Goal: Check status: Check status

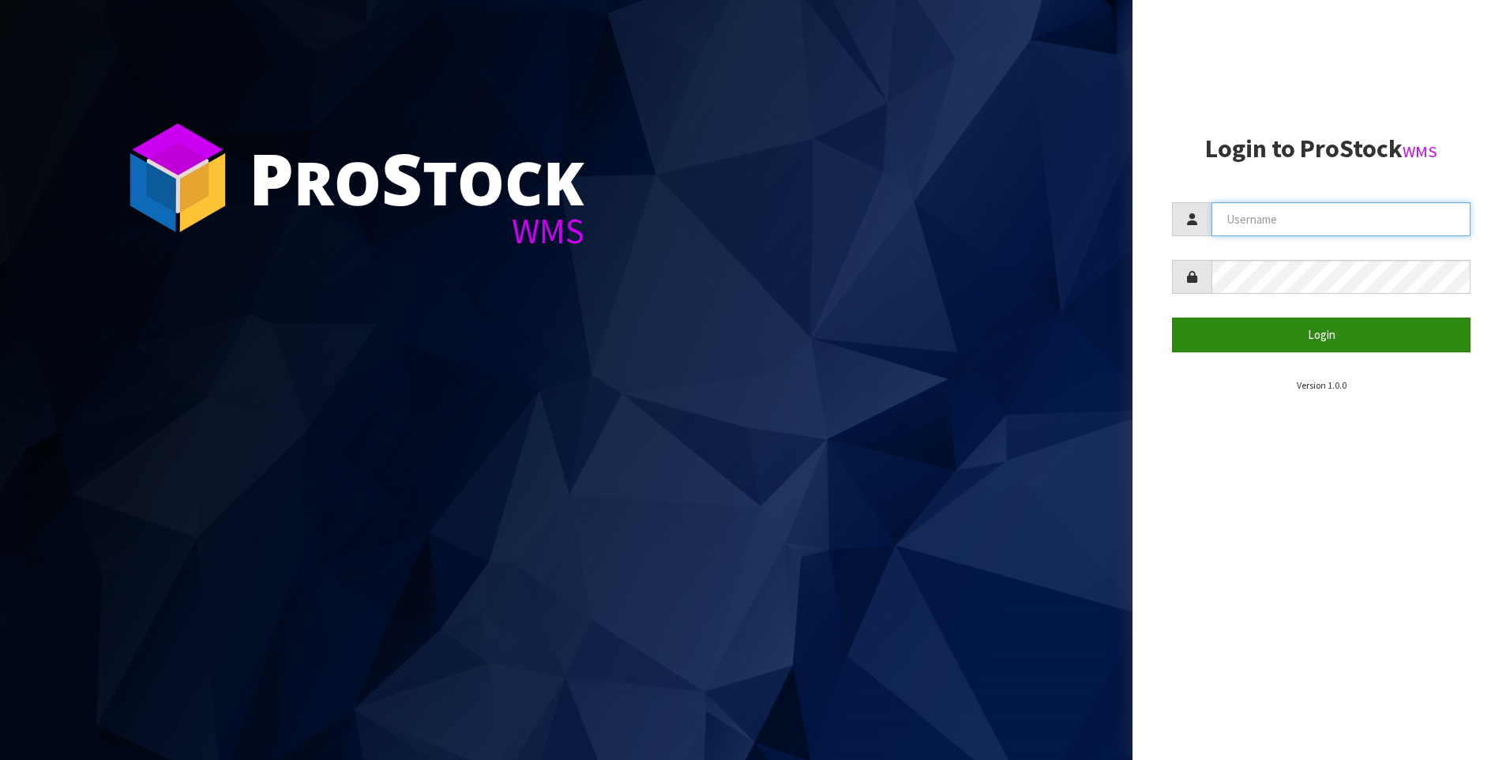
type input "[PERSON_NAME]"
click at [1331, 329] on button "Login" at bounding box center [1321, 335] width 299 height 34
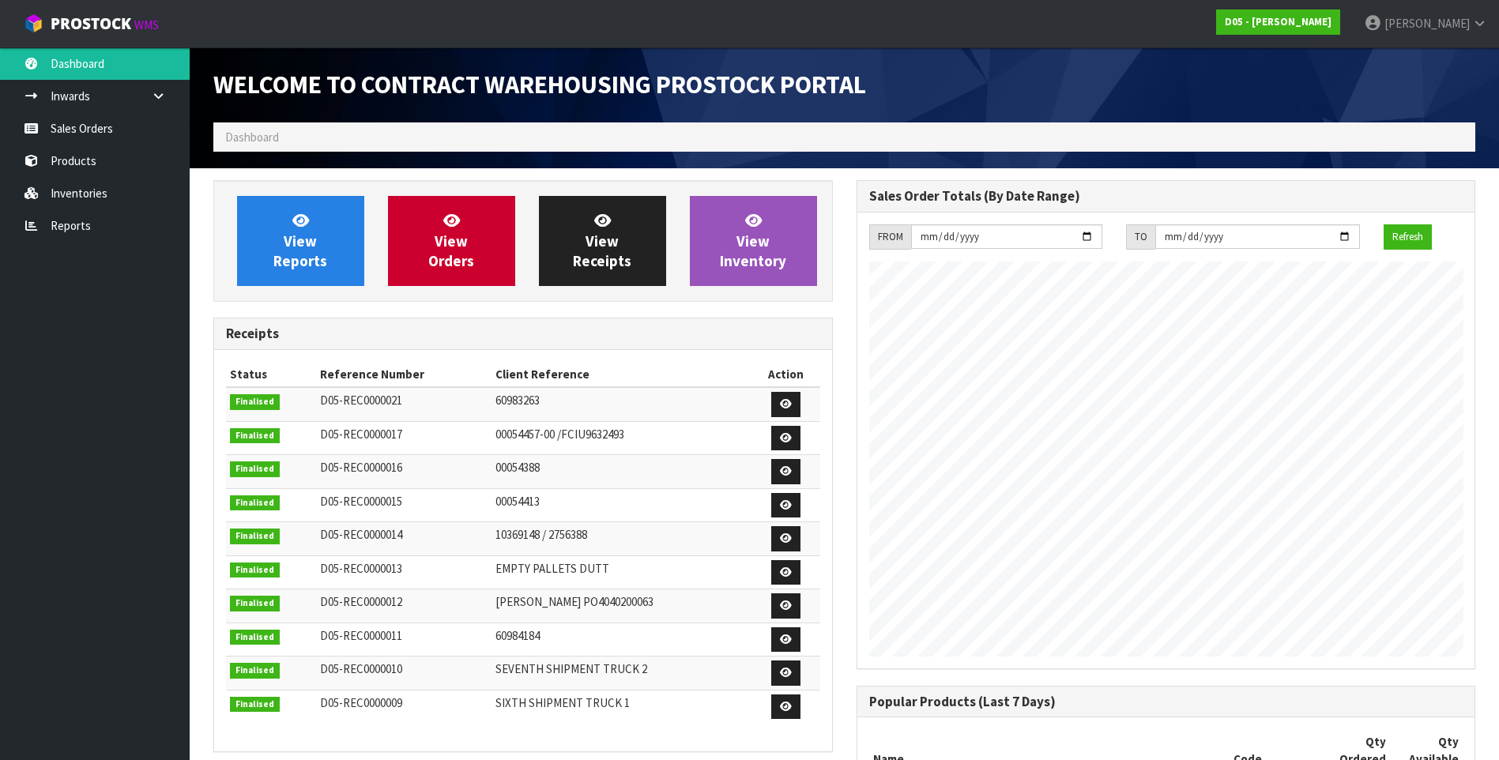
scroll to position [961, 642]
click at [82, 187] on link "Inventories" at bounding box center [95, 193] width 190 height 32
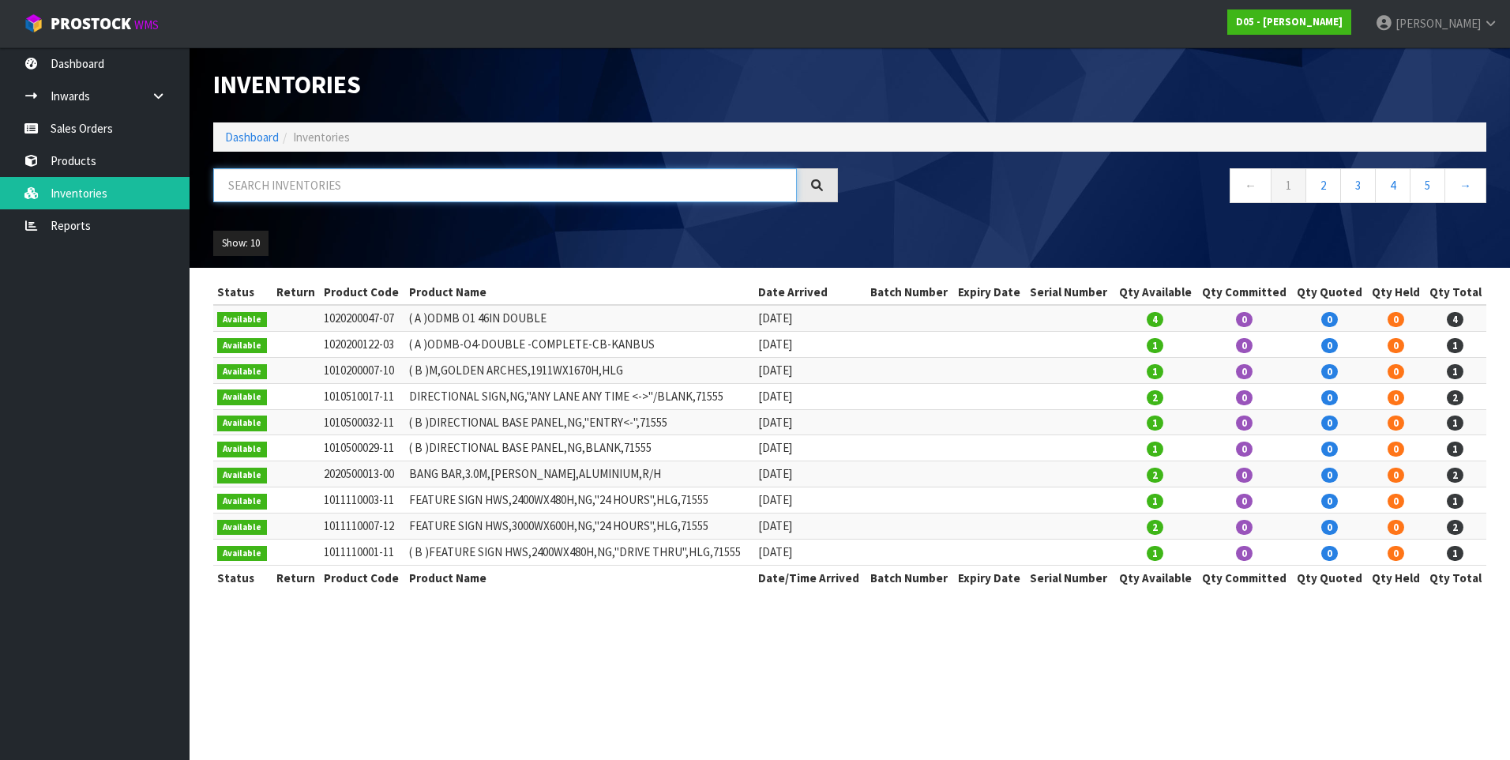
click at [254, 182] on input "text" at bounding box center [505, 185] width 584 height 34
paste input "4030510049-00"
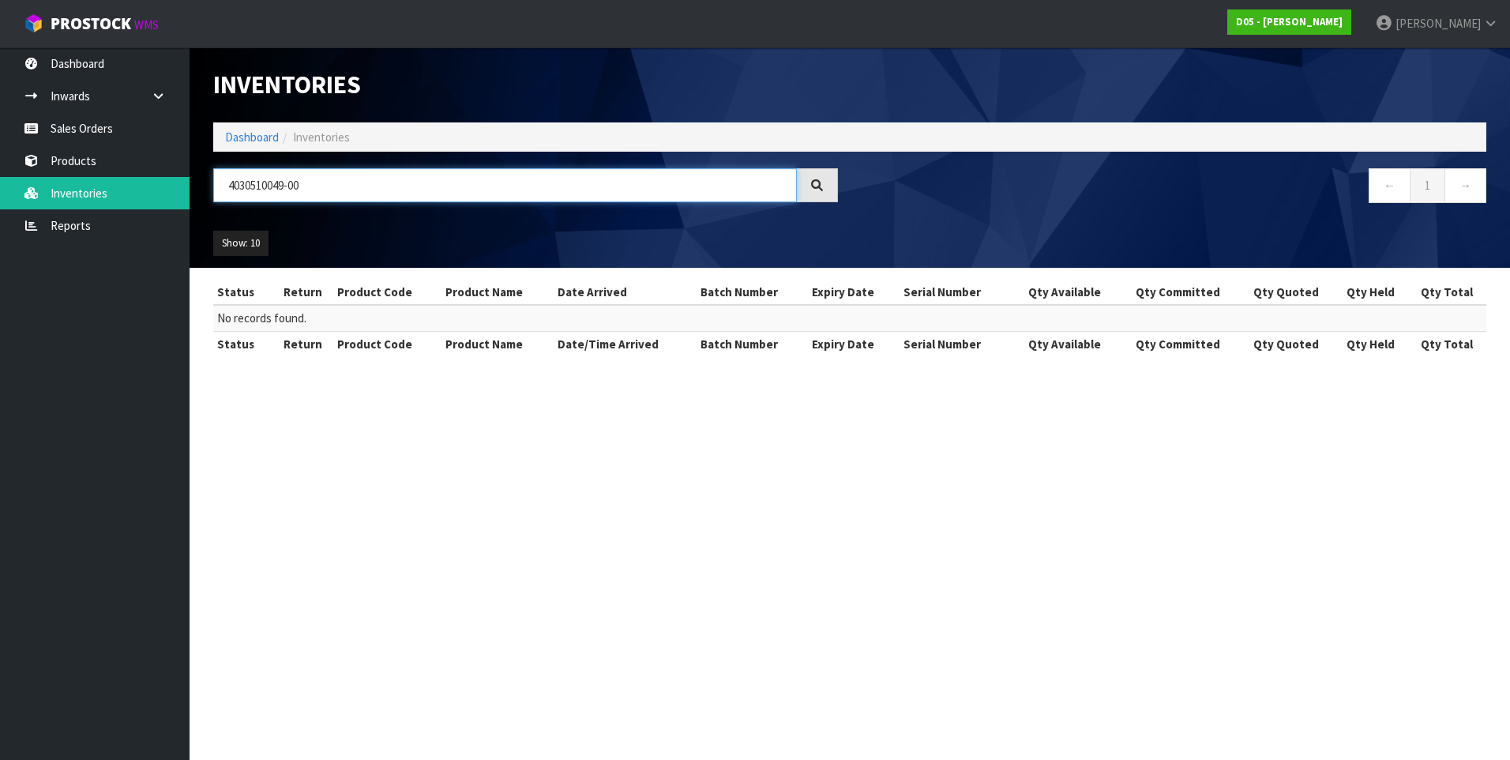
type input "4030510049-00"
drag, startPoint x: 534, startPoint y: 500, endPoint x: 520, endPoint y: 491, distance: 17.1
click at [534, 500] on section "Inventories Dashboard Inventories 4030510049-00 ← 1 → Show: 10 5 10 25 50 All S…" at bounding box center [755, 380] width 1510 height 760
click at [92, 99] on link "Inwards" at bounding box center [95, 96] width 190 height 32
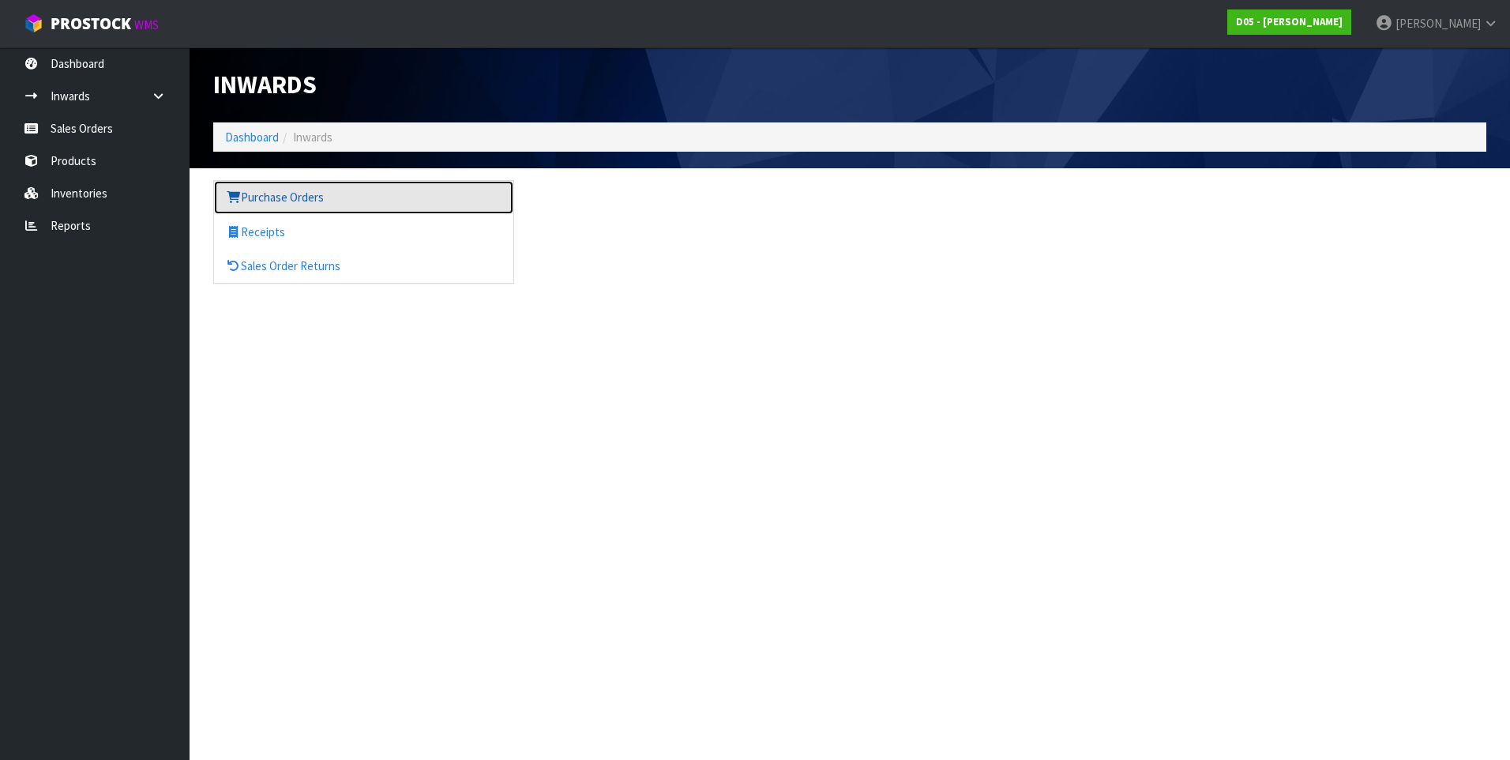
click at [288, 199] on link "Purchase Orders" at bounding box center [363, 197] width 299 height 32
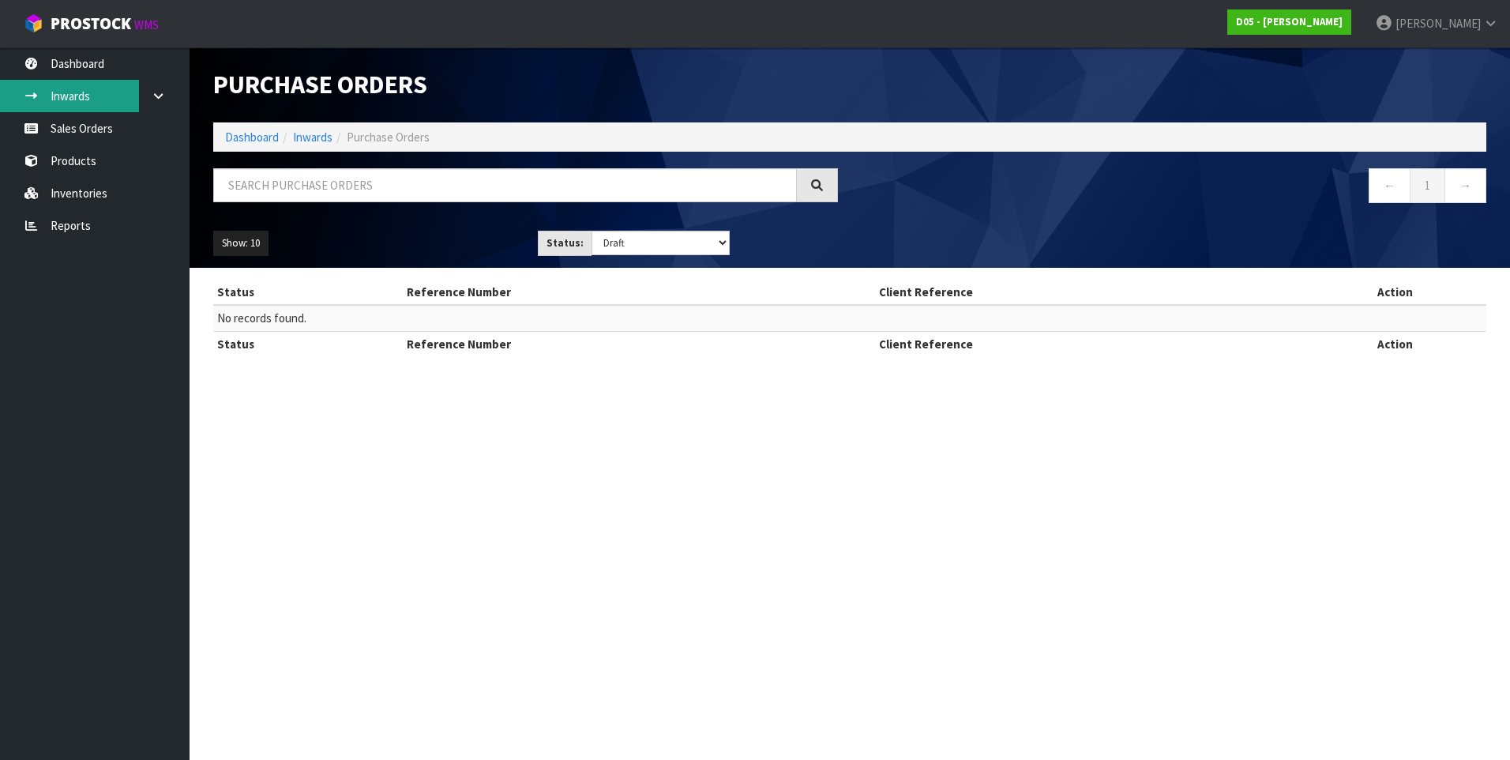
click at [77, 99] on link "Inwards" at bounding box center [95, 96] width 190 height 32
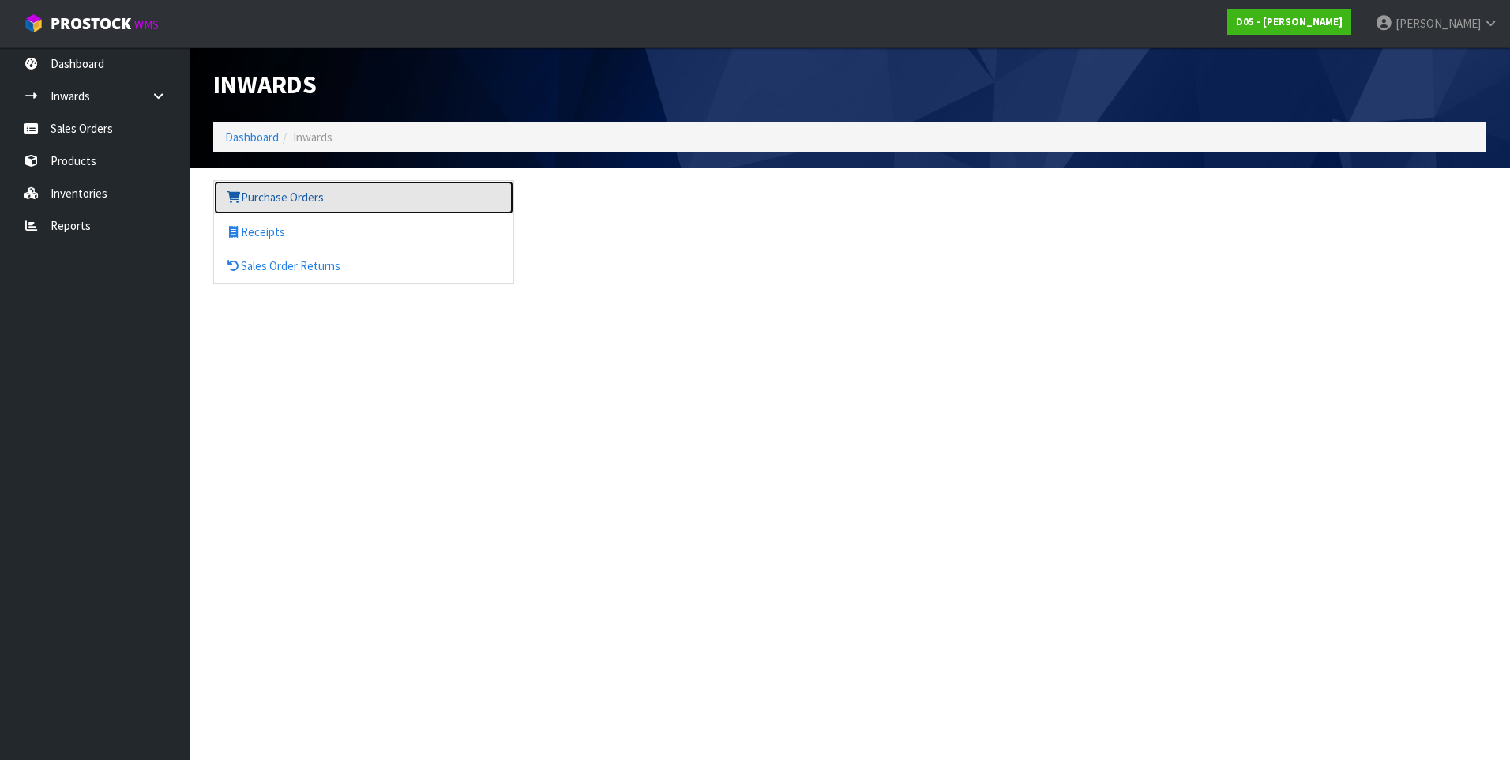
click at [301, 201] on link "Purchase Orders" at bounding box center [363, 197] width 299 height 32
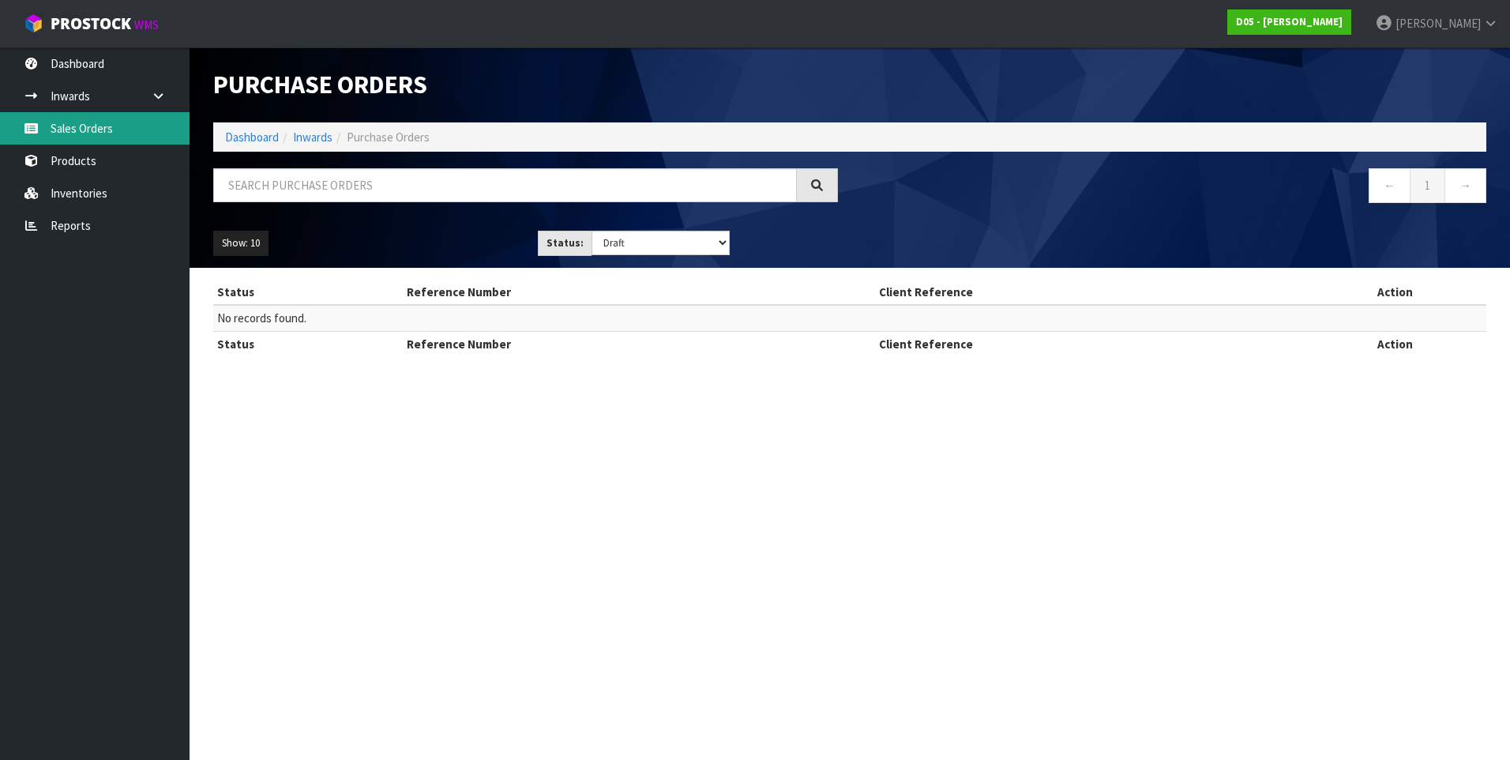
click at [102, 127] on link "Sales Orders" at bounding box center [95, 128] width 190 height 32
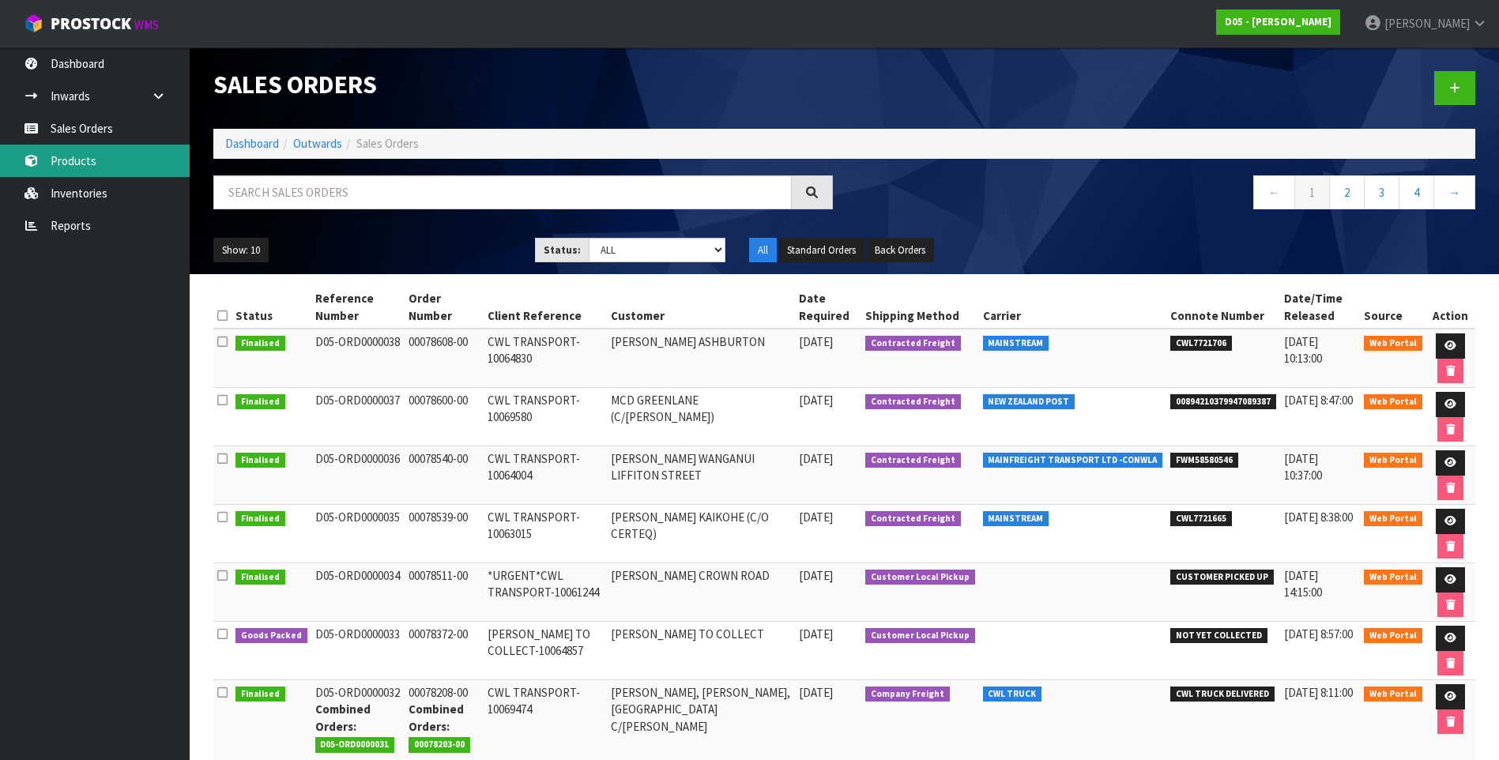
click at [77, 163] on link "Products" at bounding box center [95, 161] width 190 height 32
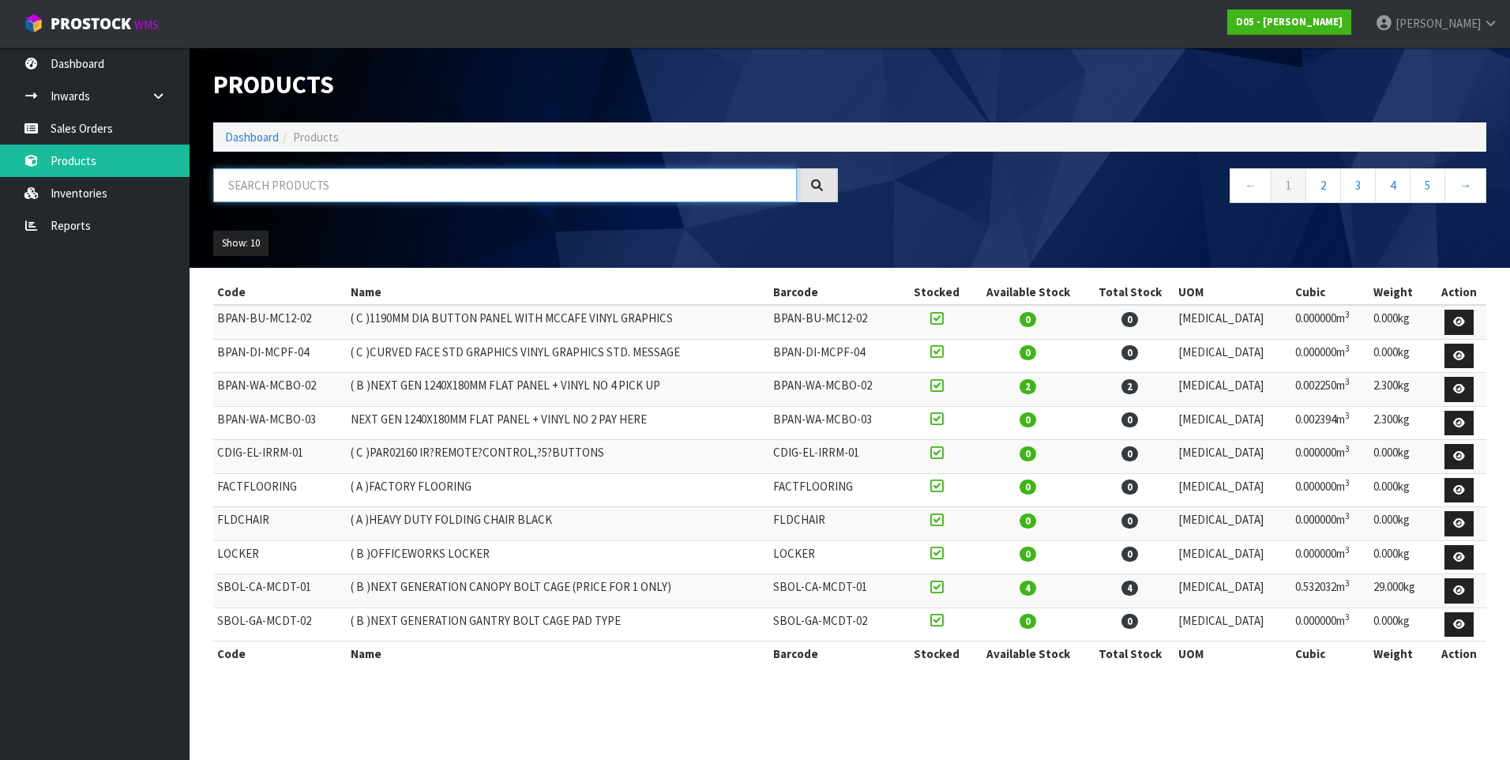
click at [265, 189] on input "text" at bounding box center [505, 185] width 584 height 34
paste input "4030510049-00"
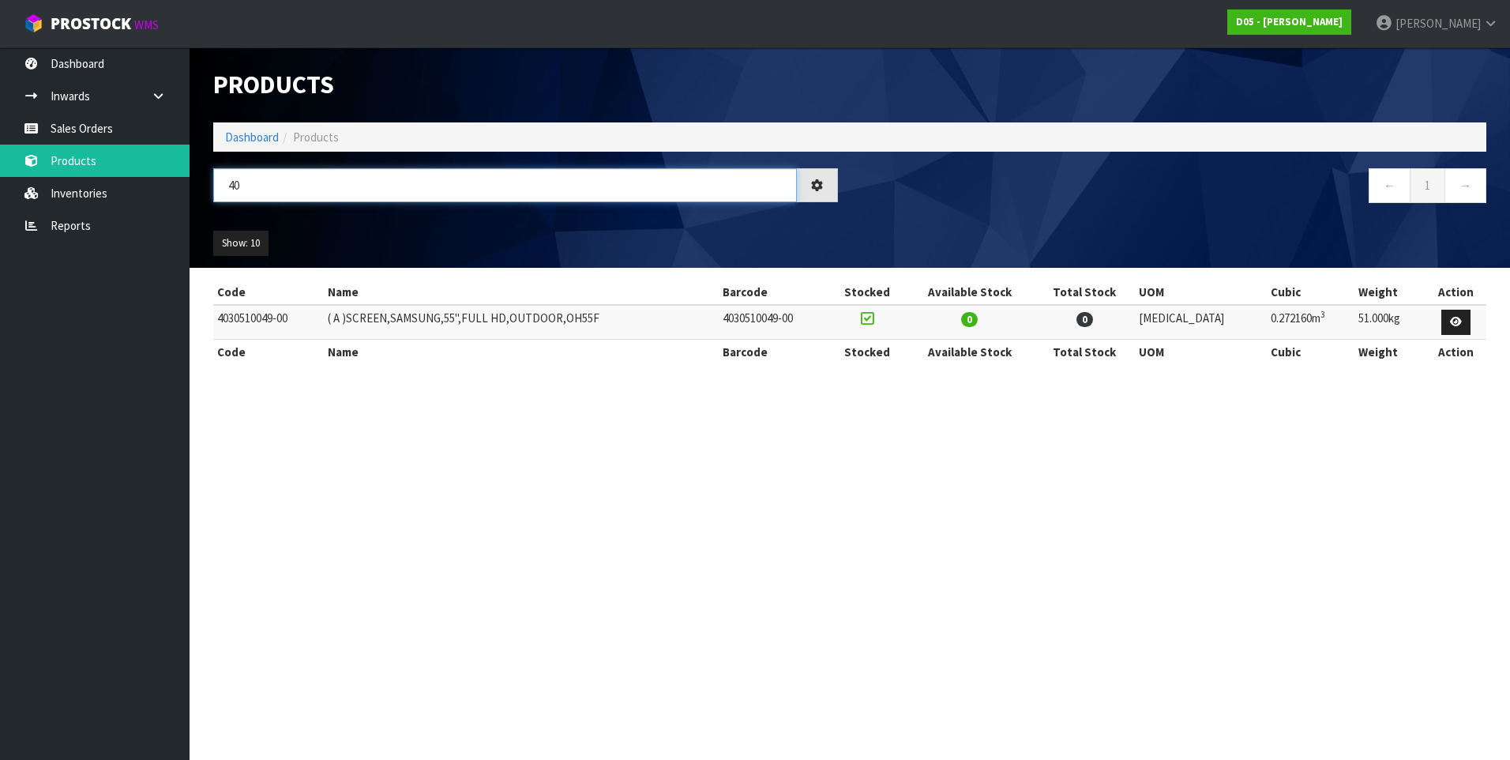
type input "4"
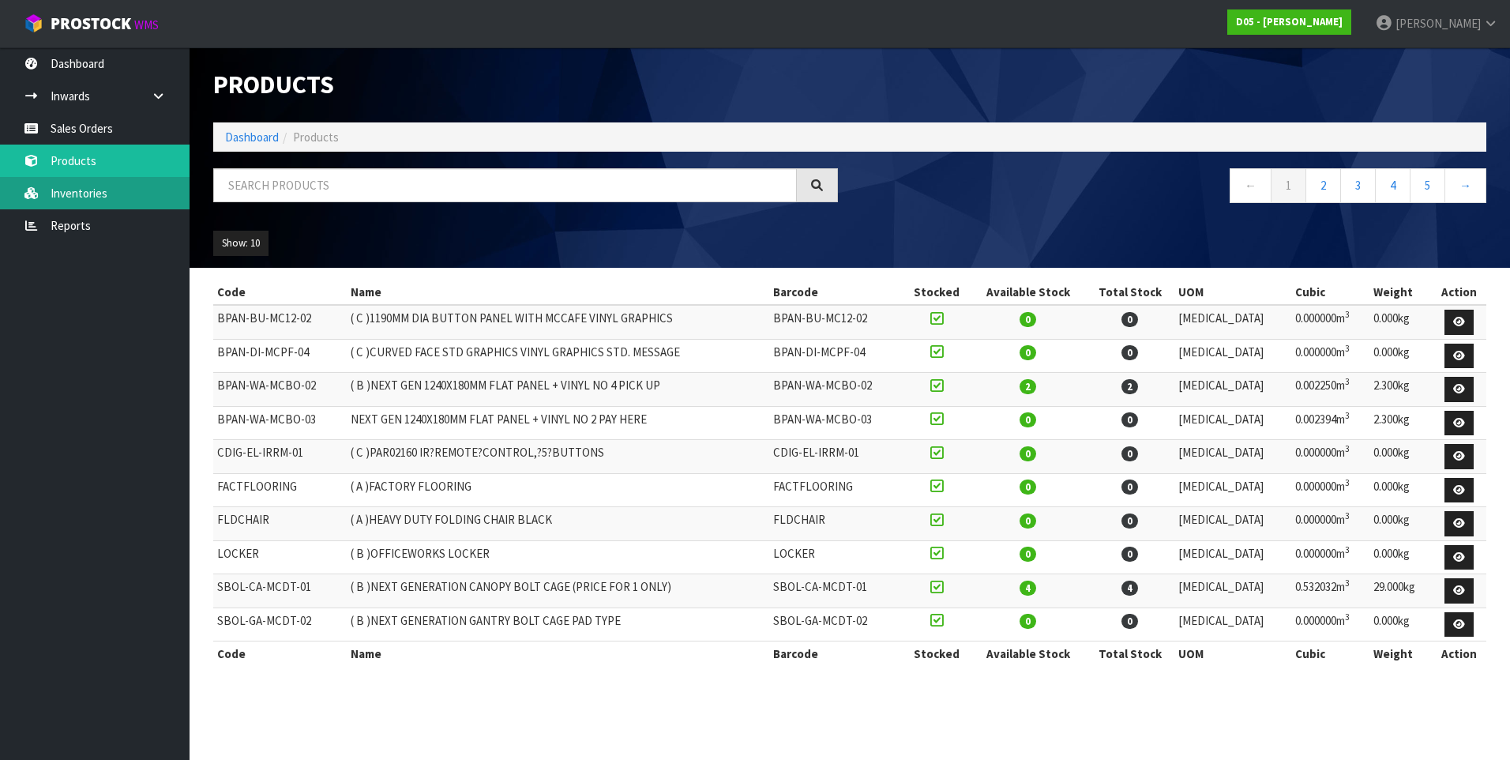
click at [126, 196] on link "Inventories" at bounding box center [95, 193] width 190 height 32
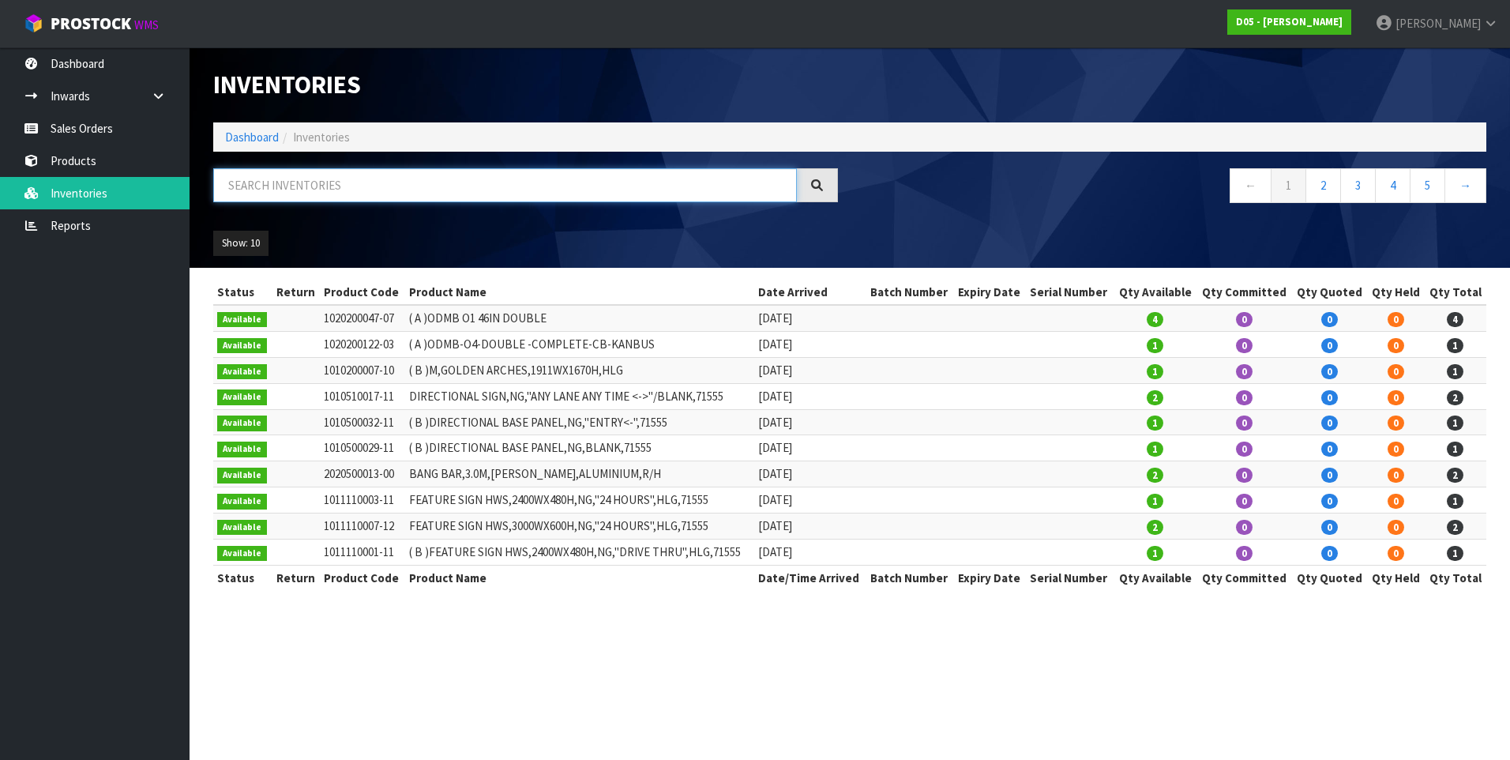
click at [265, 192] on input "text" at bounding box center [505, 185] width 584 height 34
paste input "4030510049-00"
type input "4030510049-00"
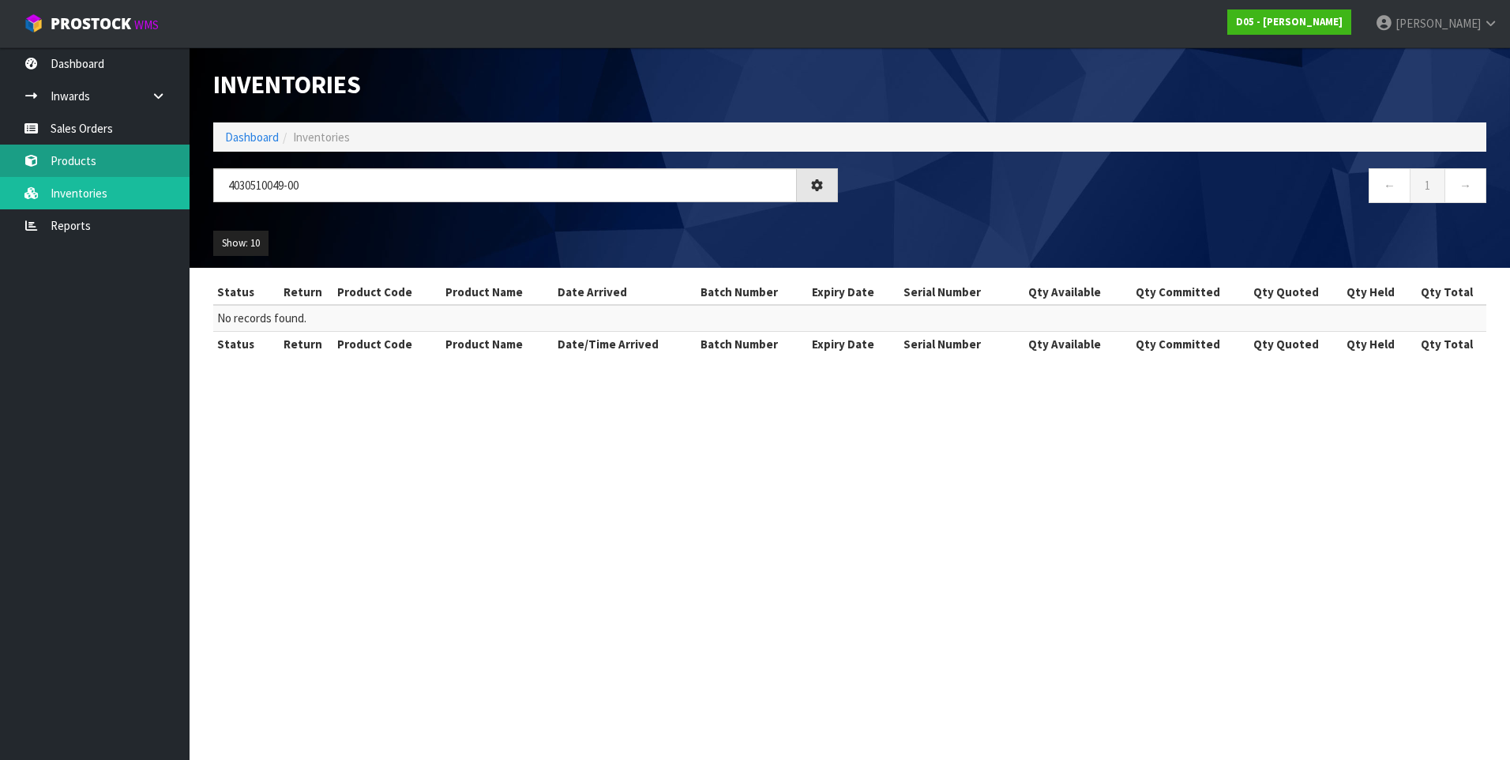
click at [93, 159] on link "Products" at bounding box center [95, 161] width 190 height 32
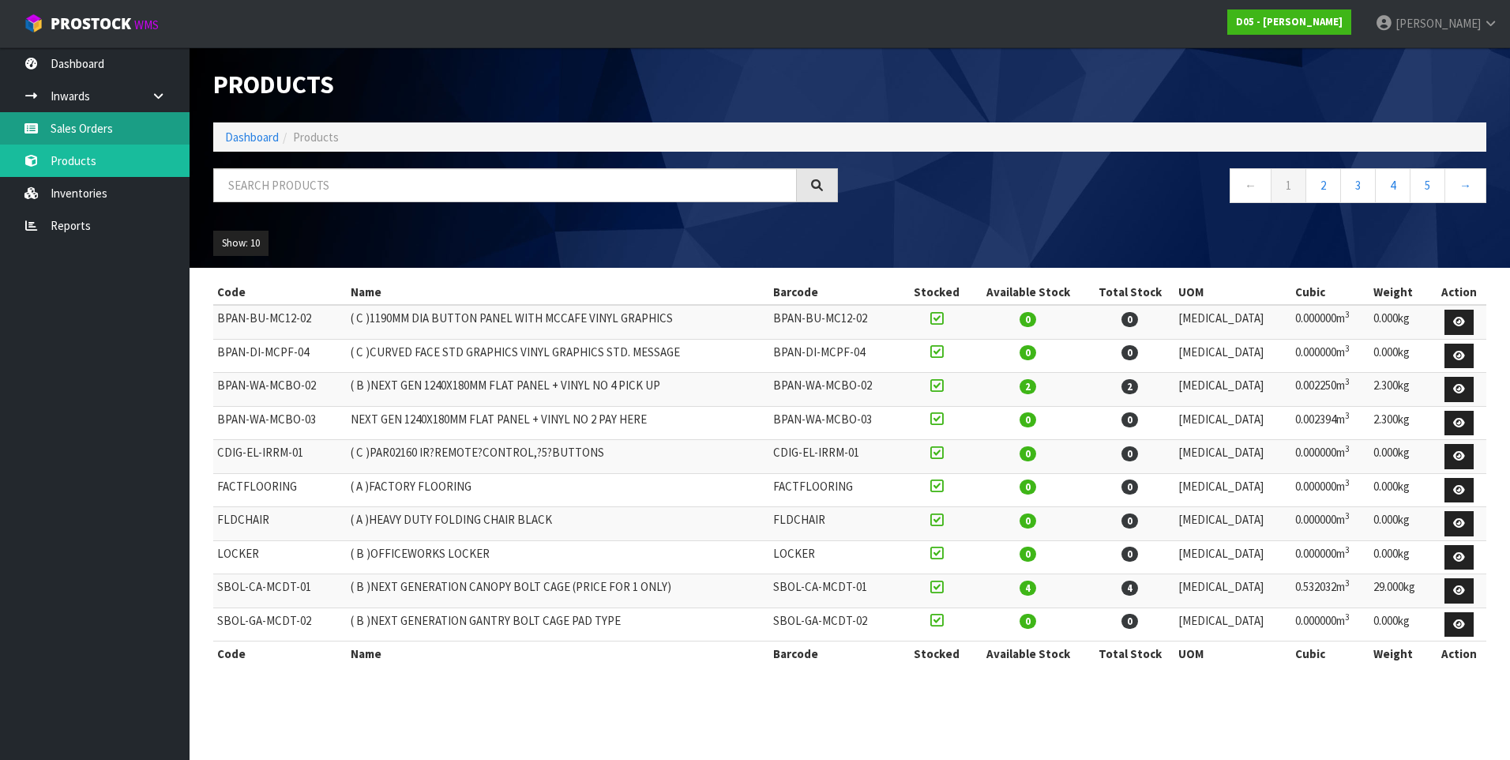
click at [97, 128] on link "Sales Orders" at bounding box center [95, 128] width 190 height 32
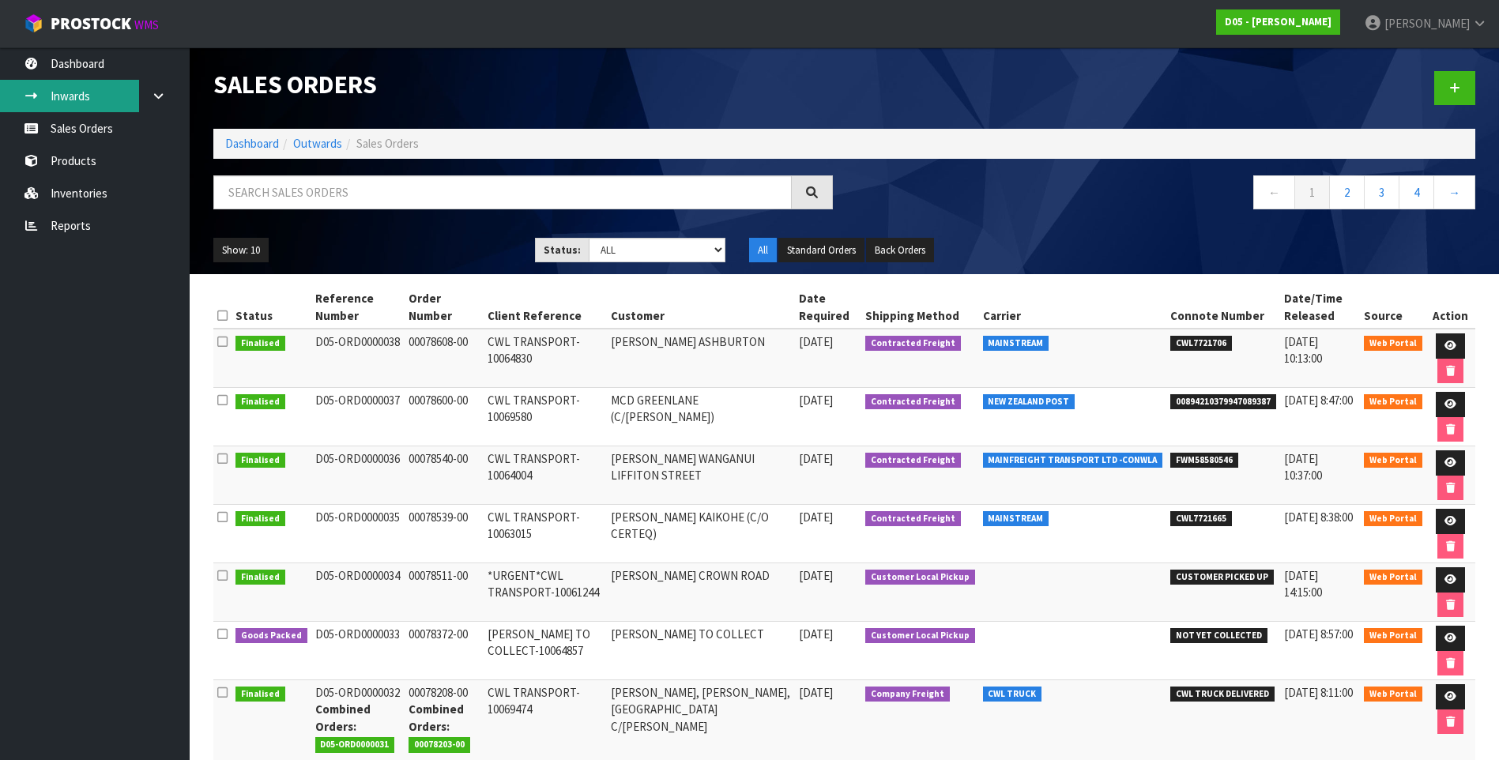
click at [95, 96] on link "Inwards" at bounding box center [95, 96] width 190 height 32
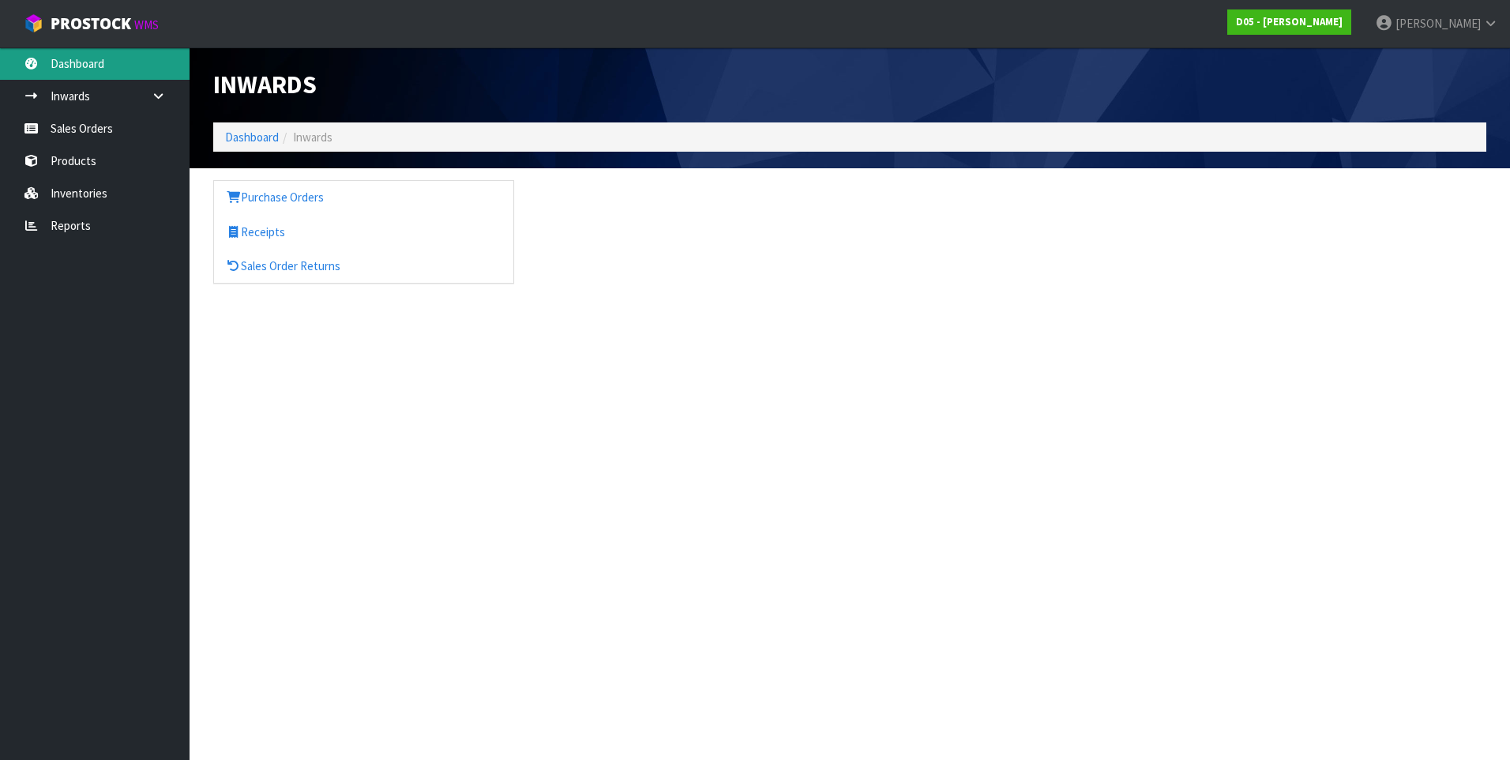
click at [82, 62] on link "Dashboard" at bounding box center [95, 63] width 190 height 32
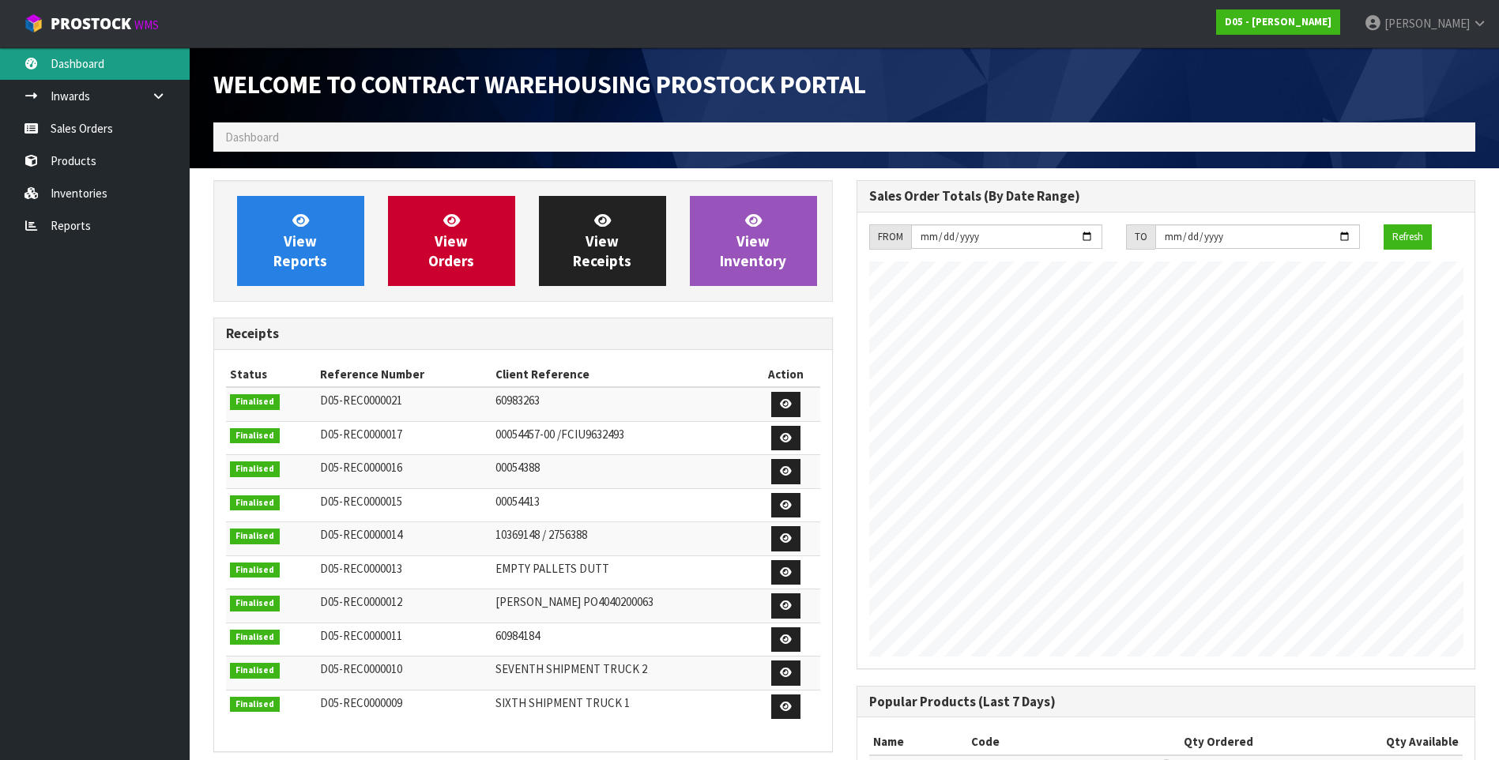
scroll to position [961, 642]
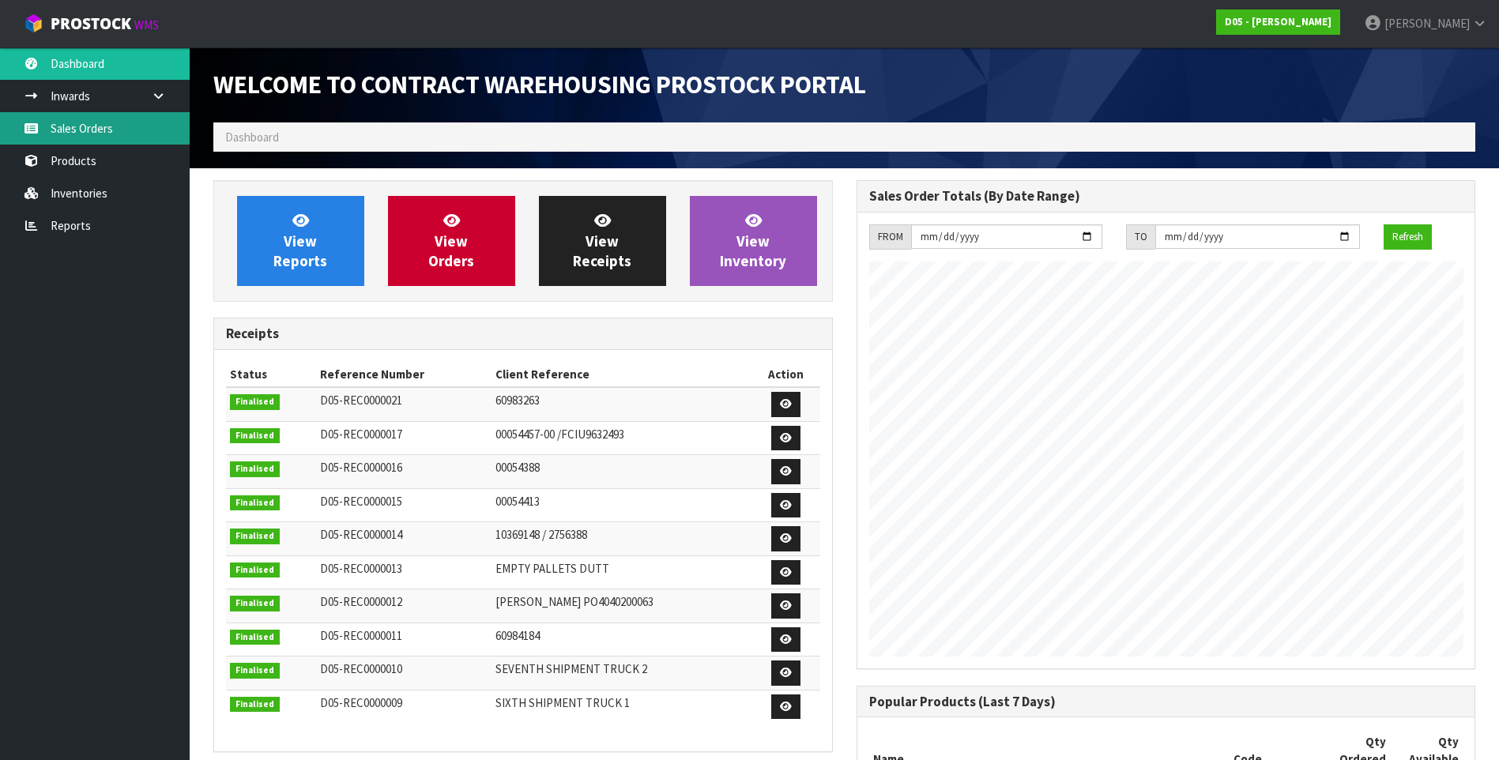
click at [97, 128] on link "Sales Orders" at bounding box center [95, 128] width 190 height 32
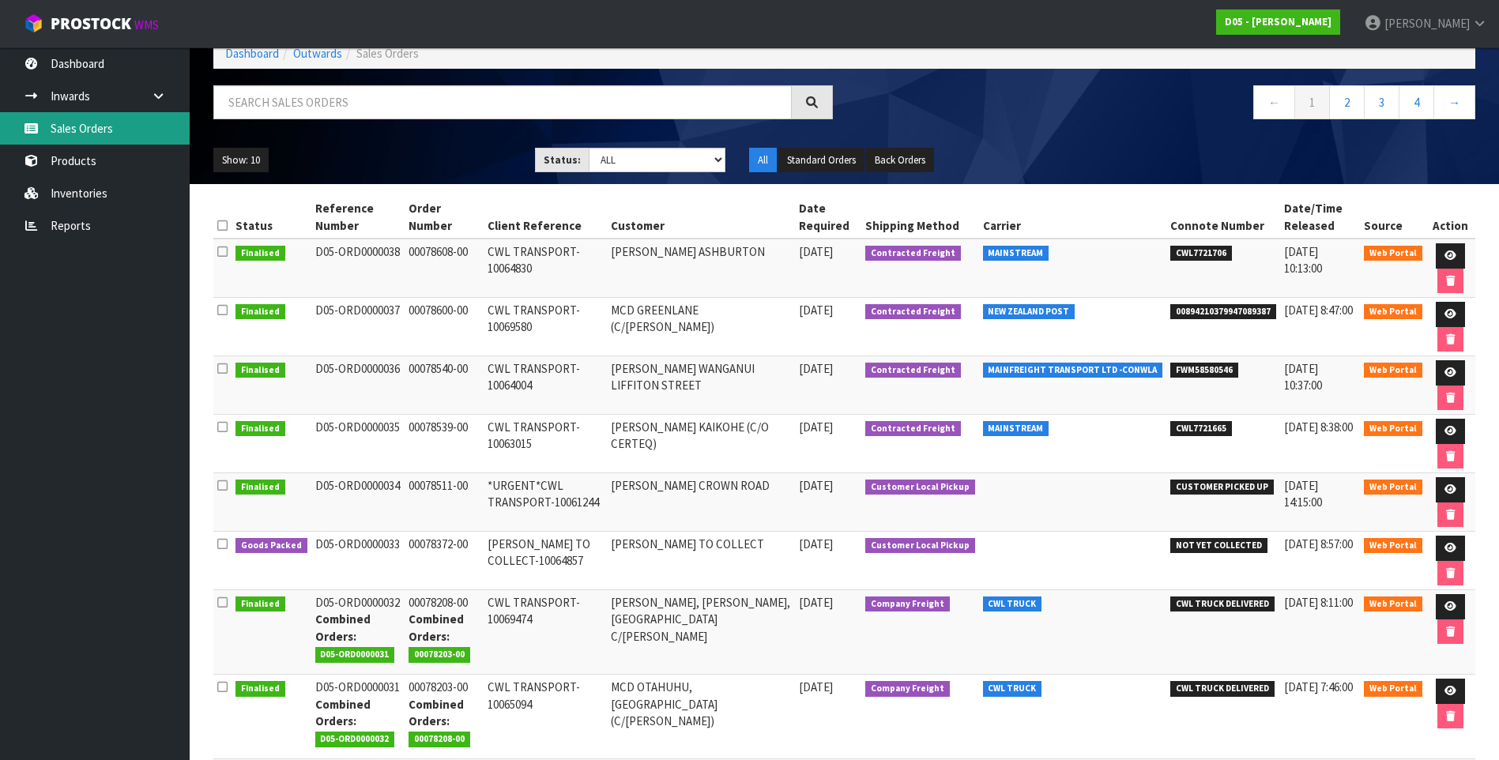
scroll to position [79, 0]
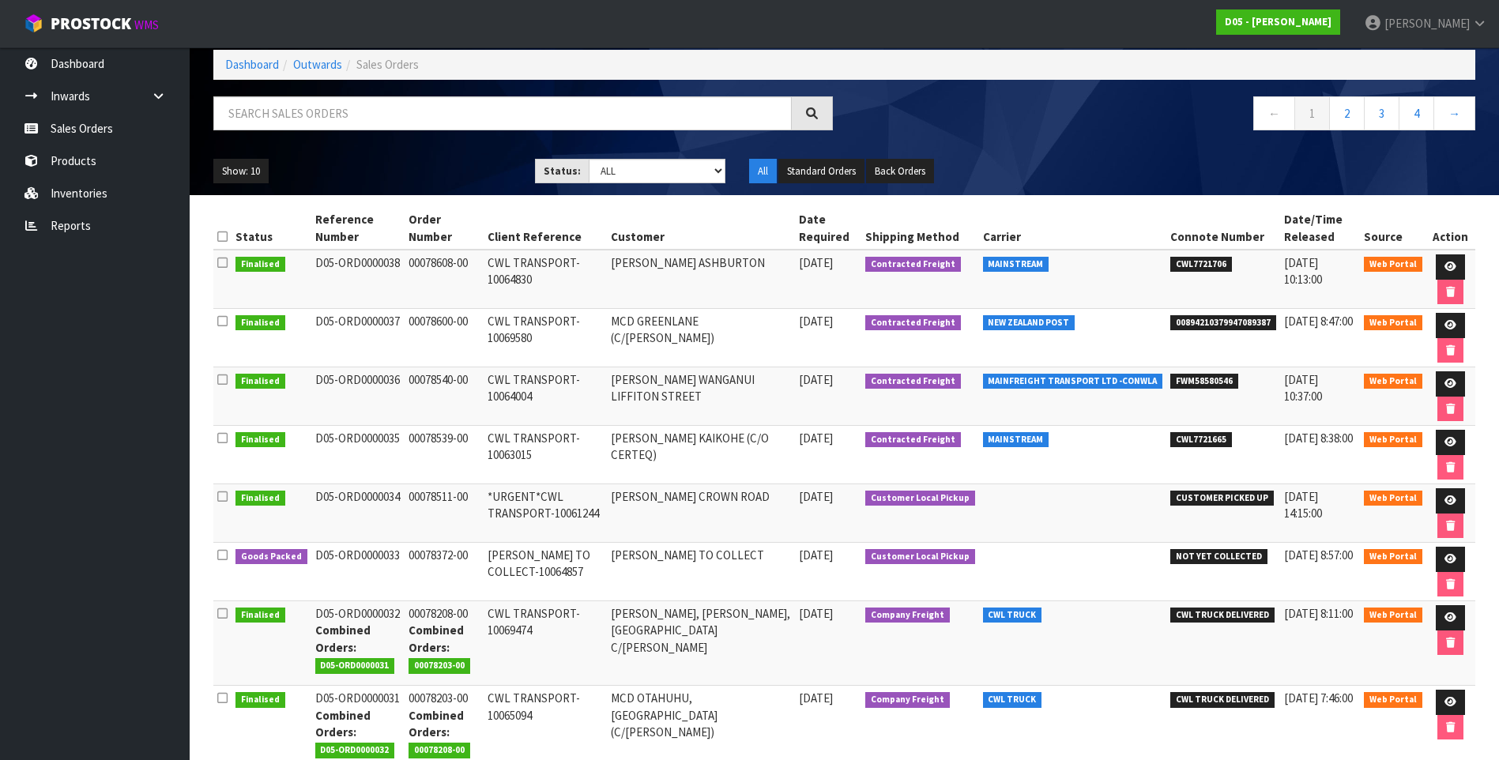
click at [467, 387] on td "00078540-00" at bounding box center [443, 396] width 79 height 58
click at [753, 395] on td "[PERSON_NAME] WANGANUI LIFFITON STREET" at bounding box center [701, 396] width 188 height 58
drag, startPoint x: 1236, startPoint y: 380, endPoint x: 1168, endPoint y: 386, distance: 68.2
click at [1170, 386] on li "FWM58580546" at bounding box center [1223, 379] width 106 height 17
copy span "FWM58580546"
